Goal: Information Seeking & Learning: Understand process/instructions

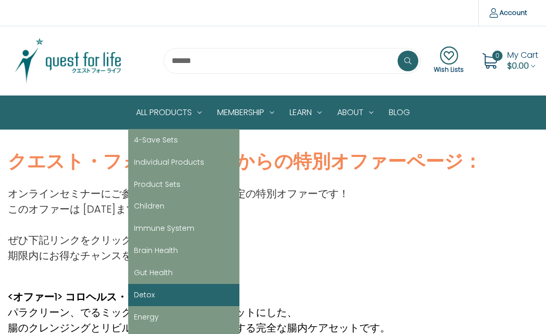
click at [161, 290] on link "Detox" at bounding box center [183, 295] width 111 height 22
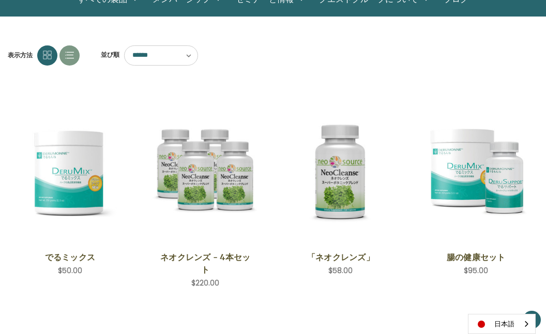
scroll to position [172, 0]
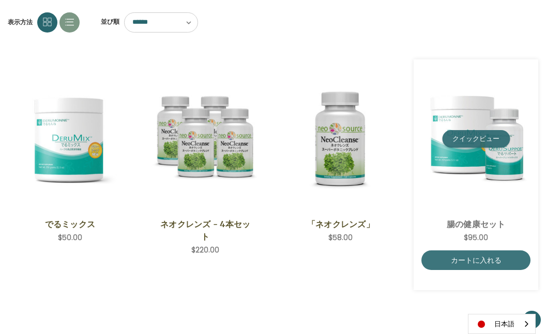
click at [464, 134] on button "クイックビュー" at bounding box center [476, 139] width 68 height 18
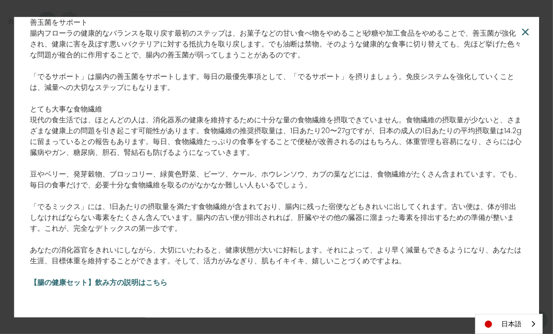
scroll to position [922, 0]
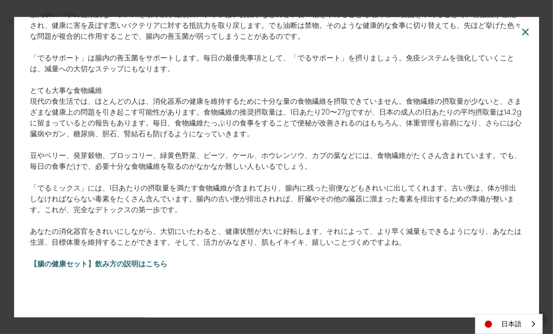
click at [69, 263] on b "【腸の健康セット】飲み方の説明はこちら" at bounding box center [98, 264] width 137 height 10
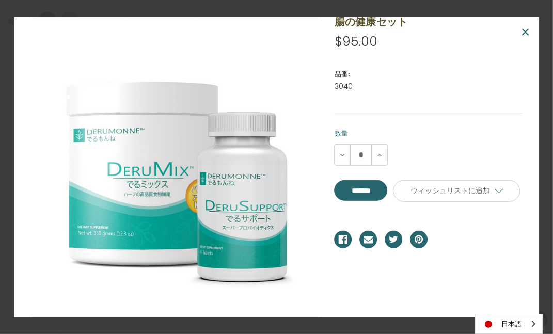
scroll to position [0, 0]
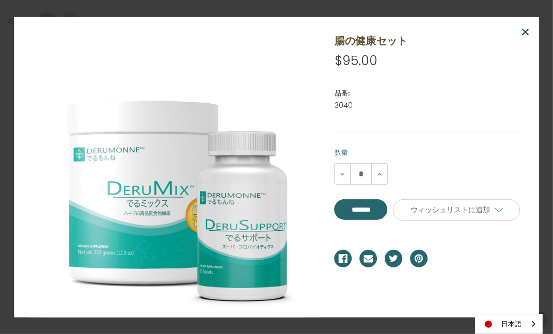
click at [527, 30] on span "×" at bounding box center [526, 32] width 10 height 23
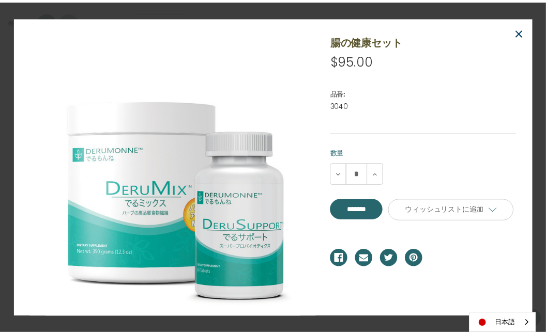
scroll to position [172, 0]
